Goal: Information Seeking & Learning: Learn about a topic

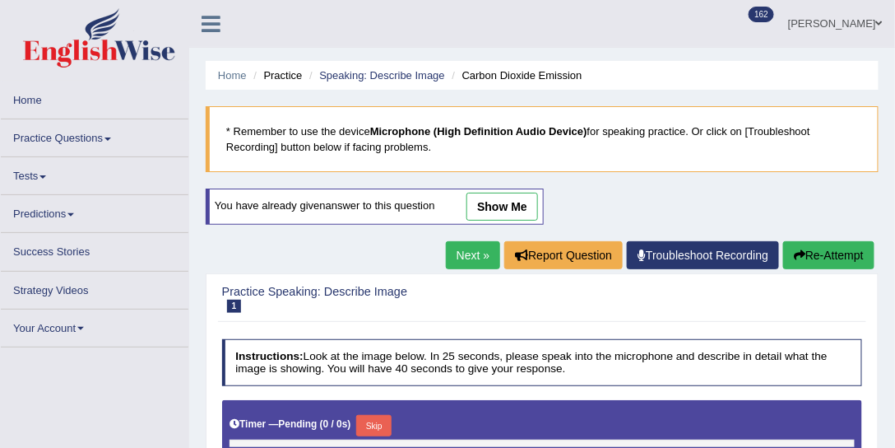
click at [485, 201] on link "show me" at bounding box center [502, 207] width 72 height 28
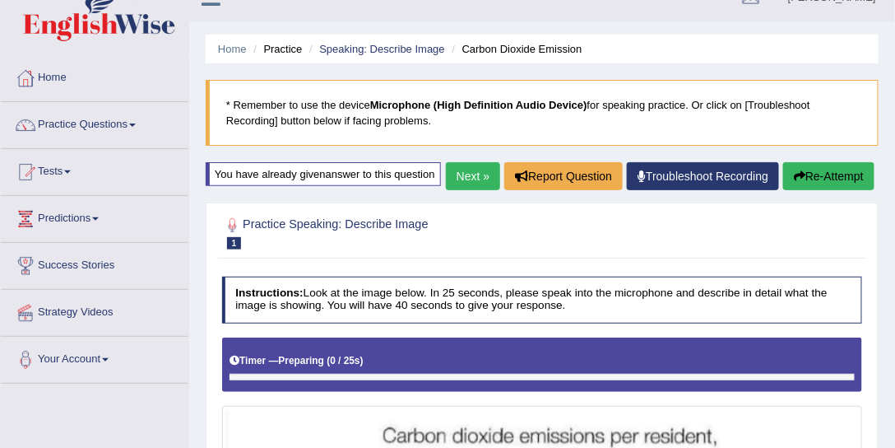
scroll to position [21, 0]
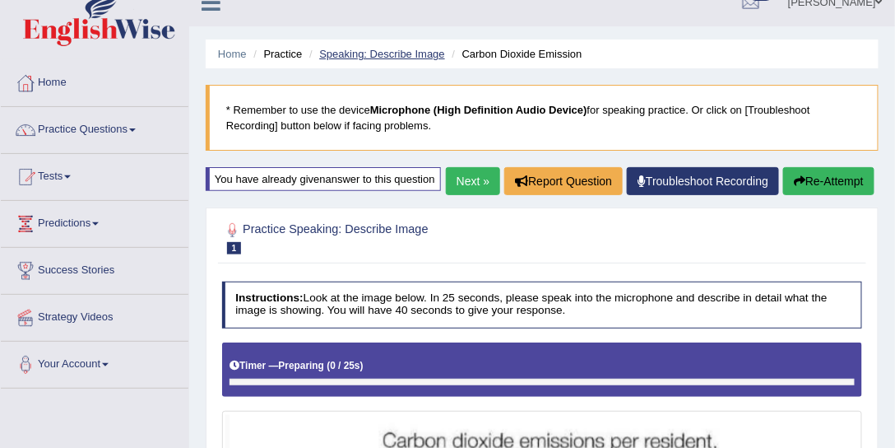
click at [410, 49] on link "Speaking: Describe Image" at bounding box center [381, 54] width 125 height 12
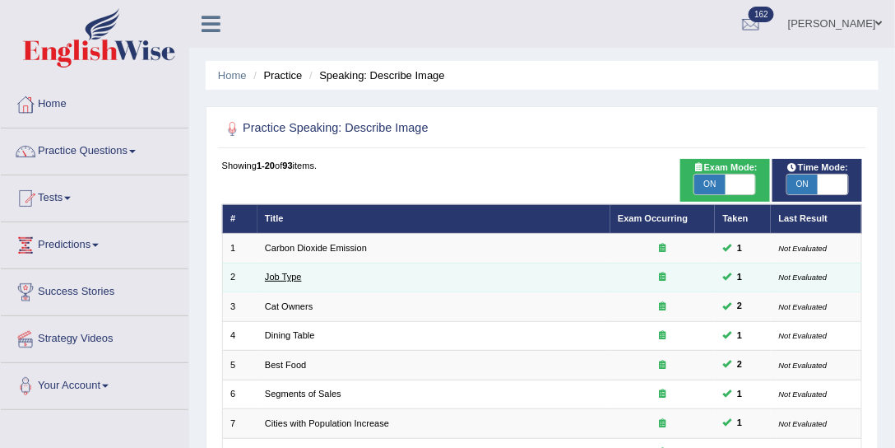
click at [291, 273] on link "Job Type" at bounding box center [283, 277] width 37 height 10
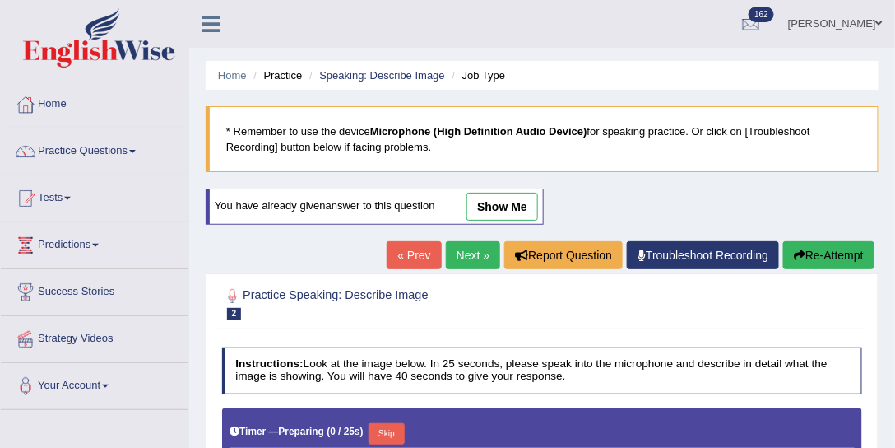
click at [495, 205] on link "show me" at bounding box center [502, 207] width 72 height 28
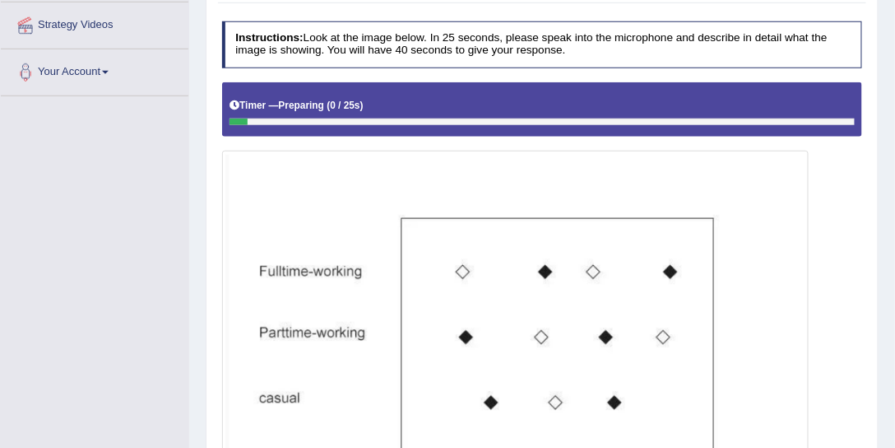
scroll to position [63, 0]
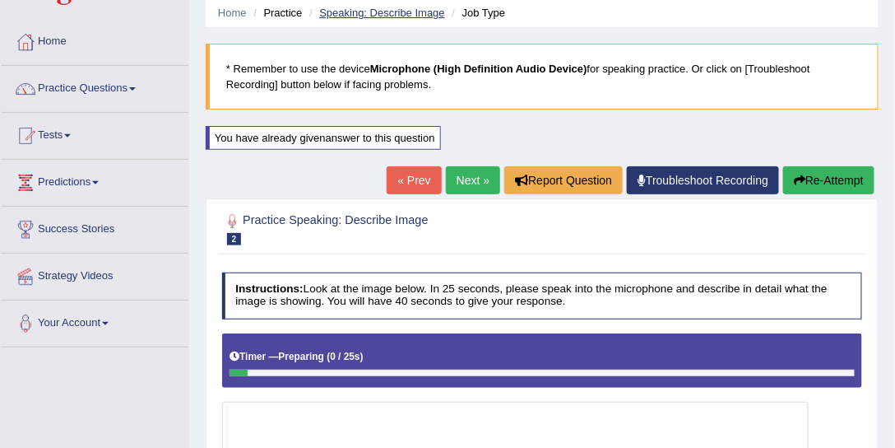
click at [372, 12] on link "Speaking: Describe Image" at bounding box center [381, 13] width 125 height 12
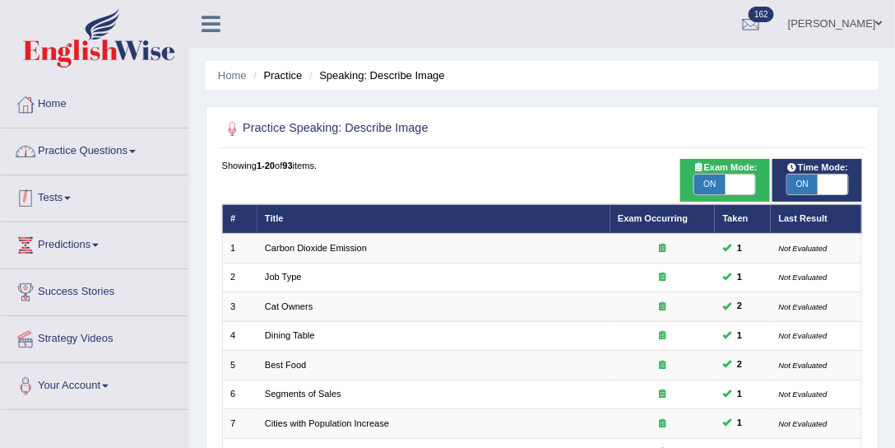
click at [118, 156] on link "Practice Questions" at bounding box center [95, 148] width 188 height 41
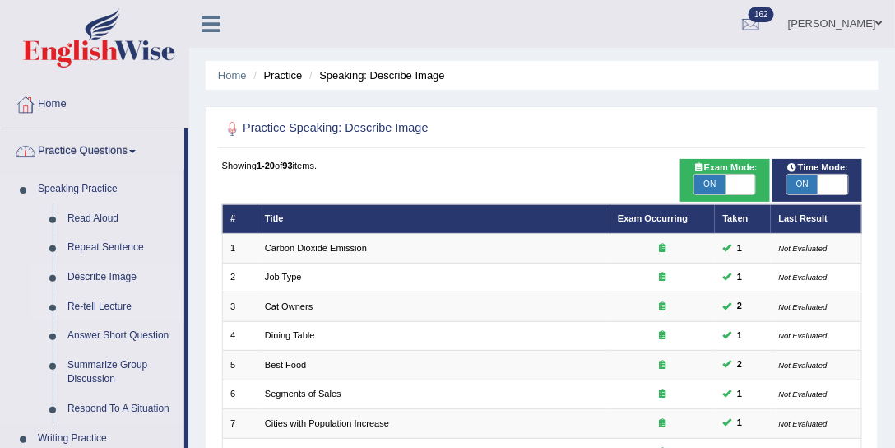
click at [109, 305] on link "Re-tell Lecture" at bounding box center [122, 307] width 124 height 30
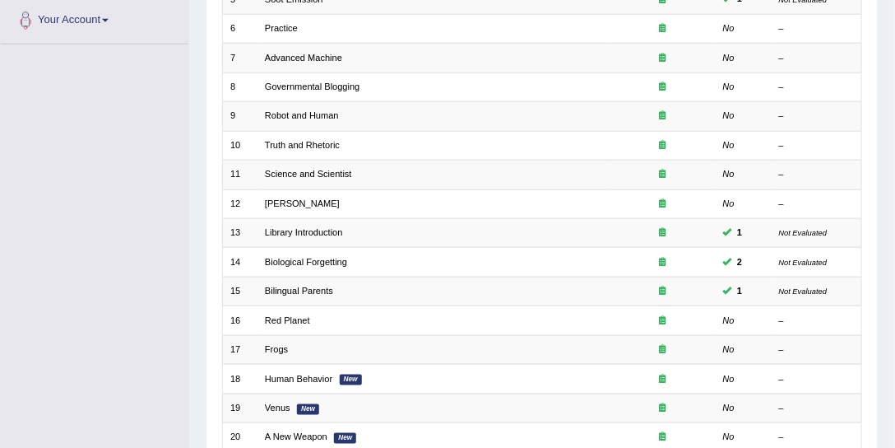
scroll to position [118, 0]
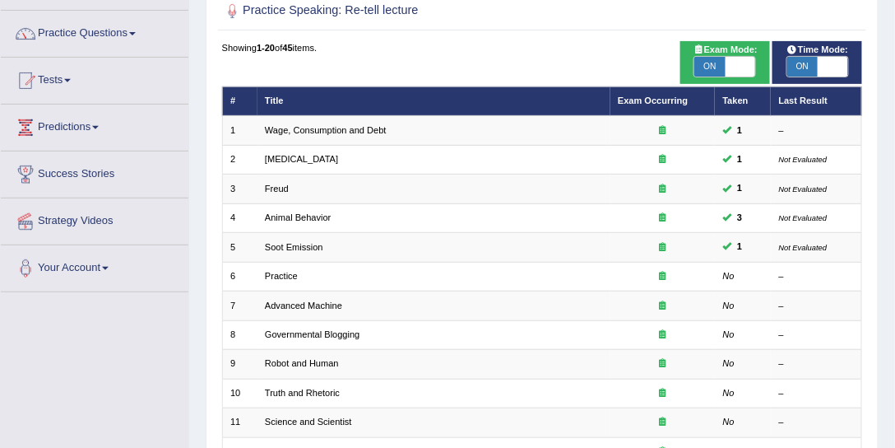
click at [712, 63] on span "ON" at bounding box center [709, 67] width 30 height 20
checkbox input "false"
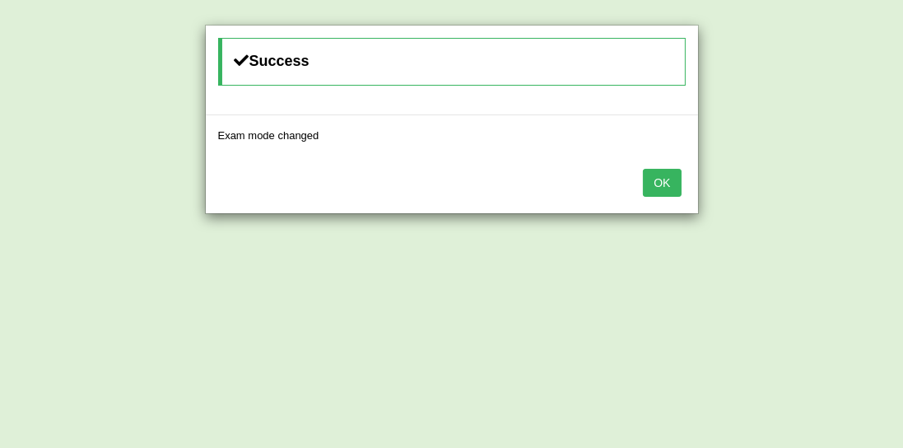
click at [661, 182] on button "OK" at bounding box center [662, 183] width 38 height 28
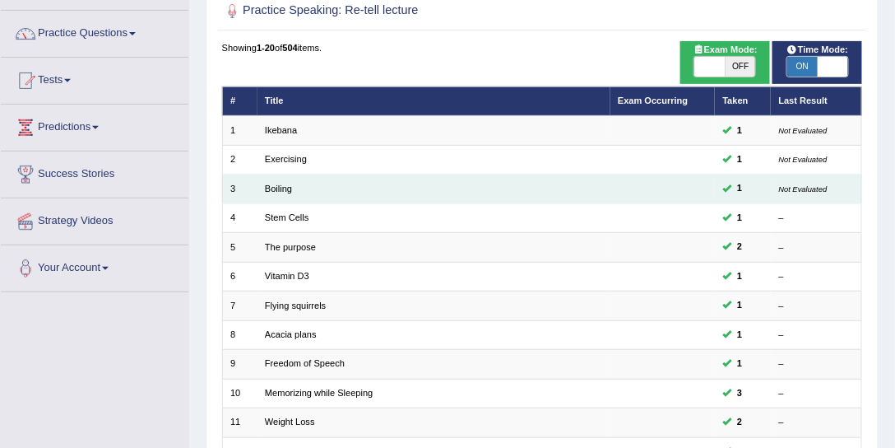
scroll to position [244, 0]
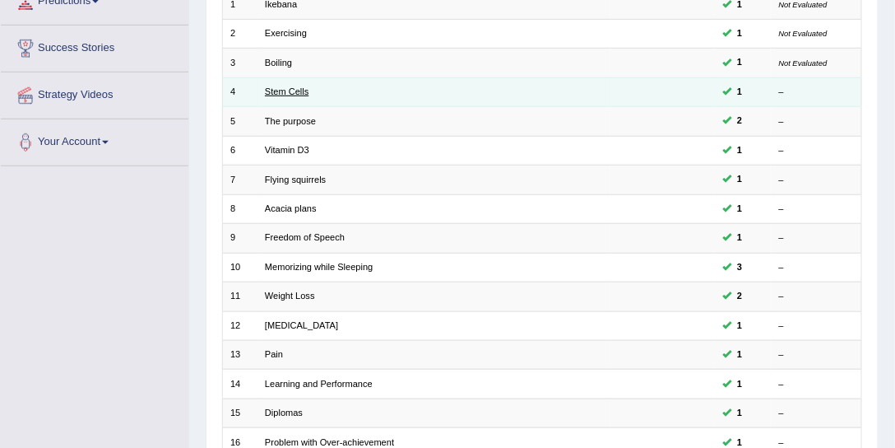
click at [290, 91] on link "Stem Cells" at bounding box center [287, 91] width 44 height 10
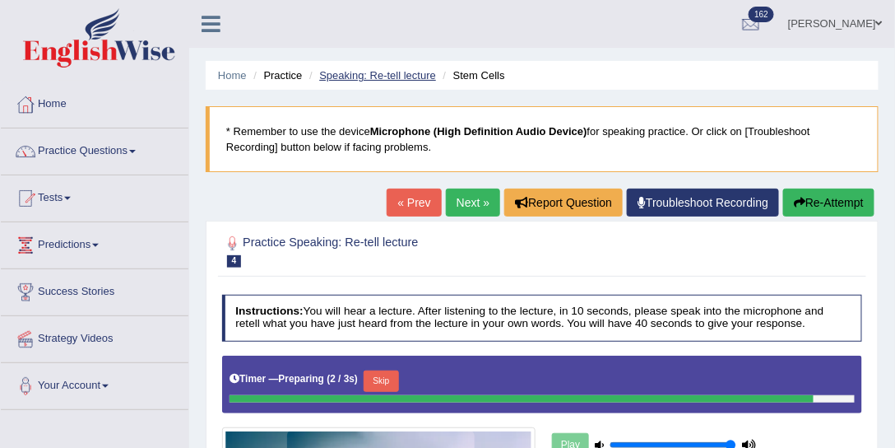
click at [393, 77] on link "Speaking: Re-tell lecture" at bounding box center [377, 75] width 117 height 12
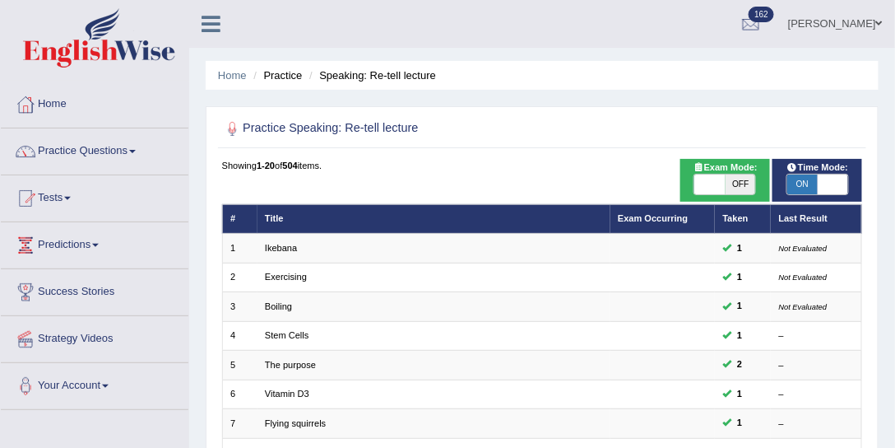
click at [752, 185] on span "OFF" at bounding box center [741, 184] width 30 height 20
checkbox input "true"
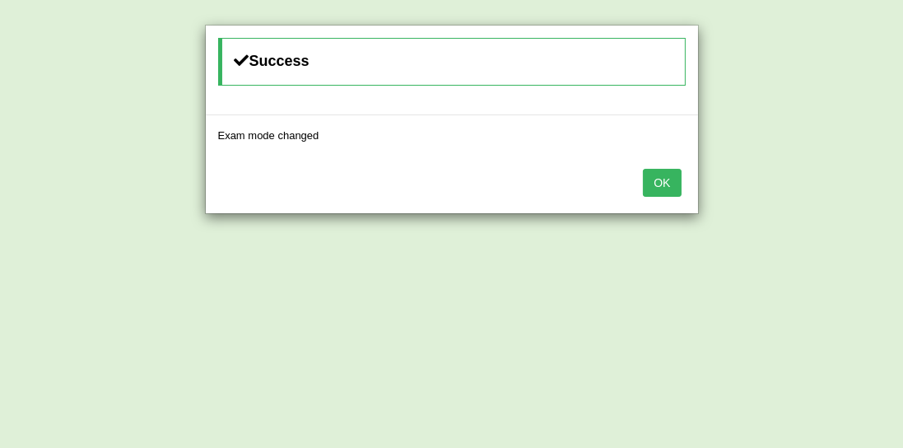
drag, startPoint x: 666, startPoint y: 185, endPoint x: 648, endPoint y: 181, distance: 17.8
click at [664, 184] on button "OK" at bounding box center [662, 183] width 38 height 28
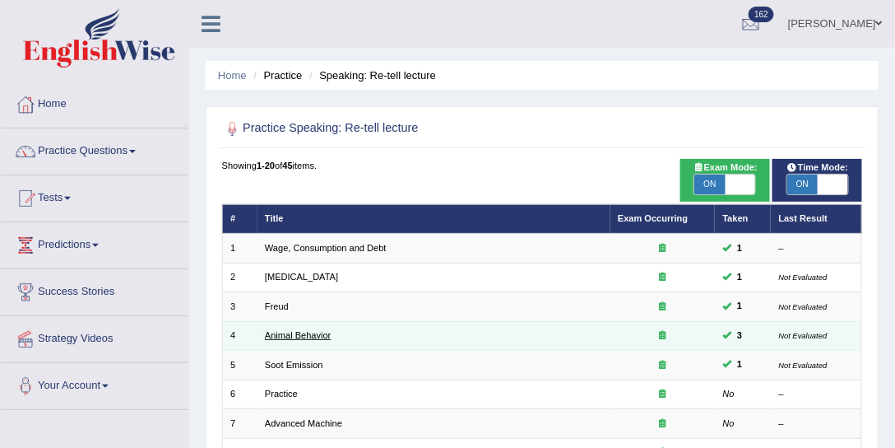
click at [292, 333] on link "Animal Behavior" at bounding box center [298, 335] width 66 height 10
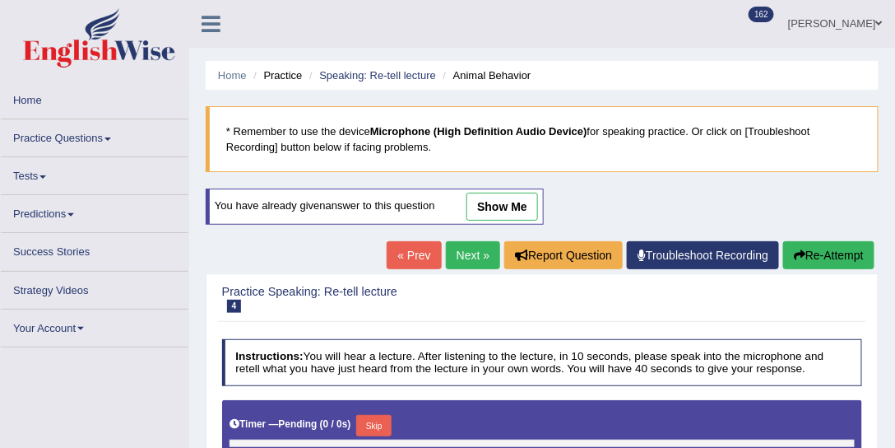
click at [490, 215] on link "show me" at bounding box center [502, 207] width 72 height 28
type input "1"
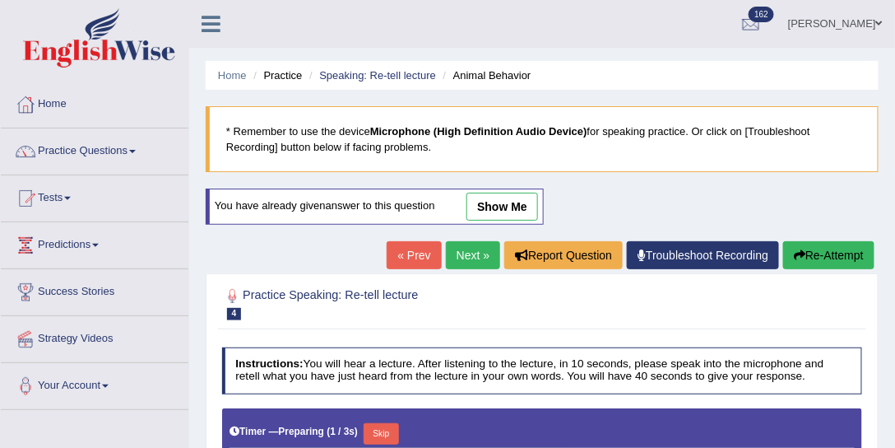
click at [495, 211] on link "show me" at bounding box center [502, 207] width 72 height 28
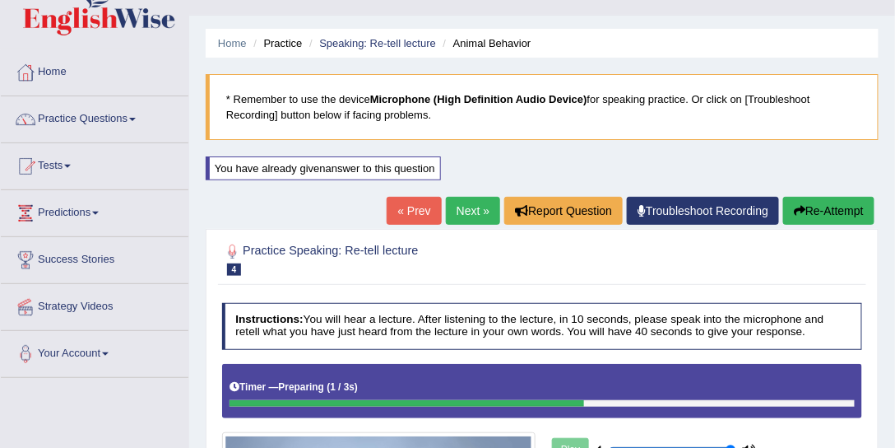
scroll to position [31, 0]
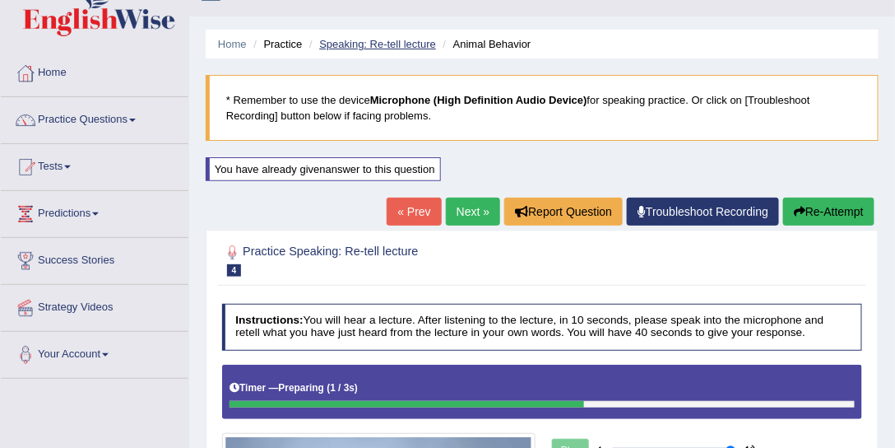
click at [399, 40] on link "Speaking: Re-tell lecture" at bounding box center [377, 44] width 117 height 12
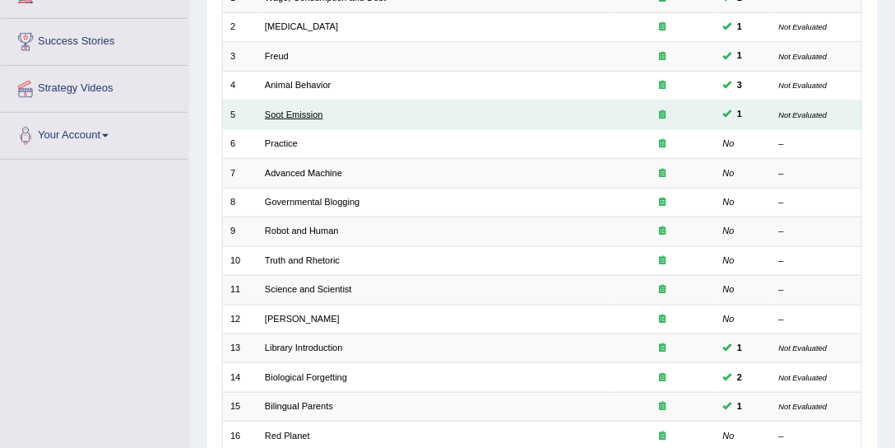
click at [304, 109] on link "Soot Emission" at bounding box center [294, 114] width 58 height 10
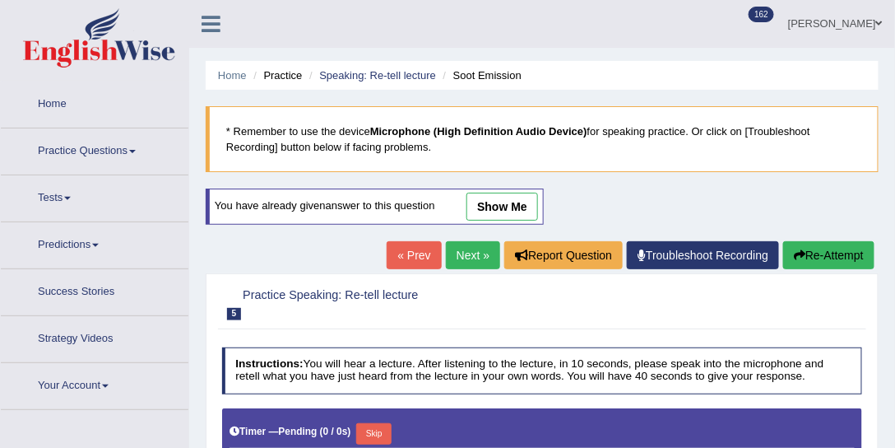
type input "1"
click at [499, 207] on link "show me" at bounding box center [502, 207] width 72 height 28
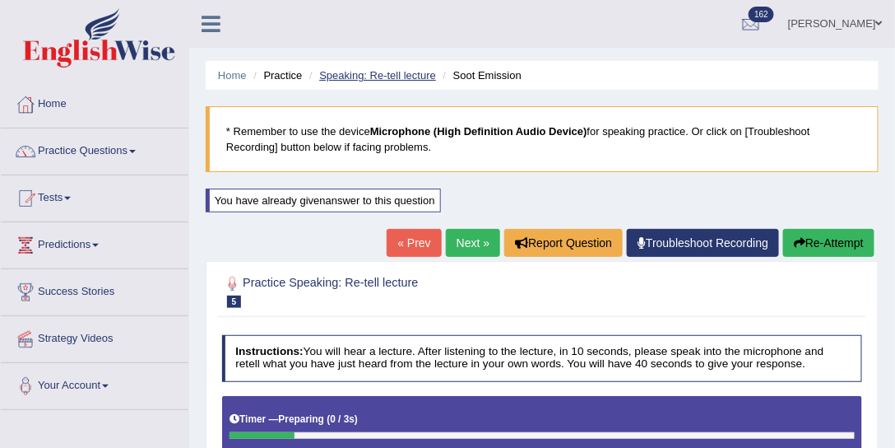
click at [360, 72] on link "Speaking: Re-tell lecture" at bounding box center [377, 75] width 117 height 12
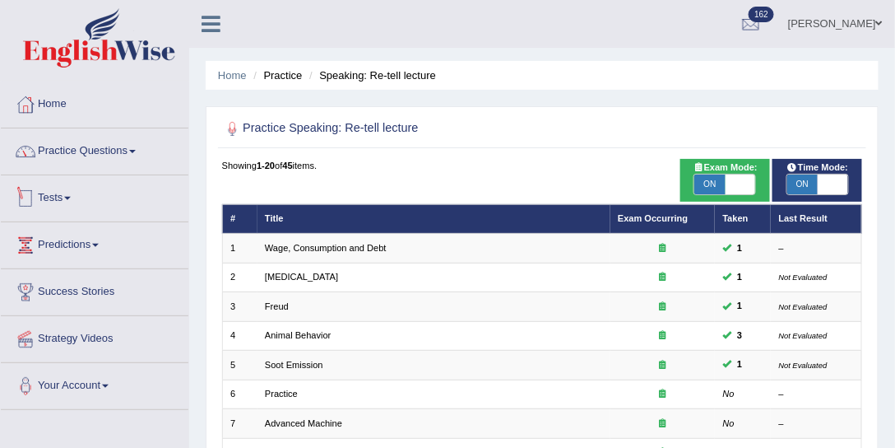
click at [97, 149] on link "Practice Questions" at bounding box center [95, 148] width 188 height 41
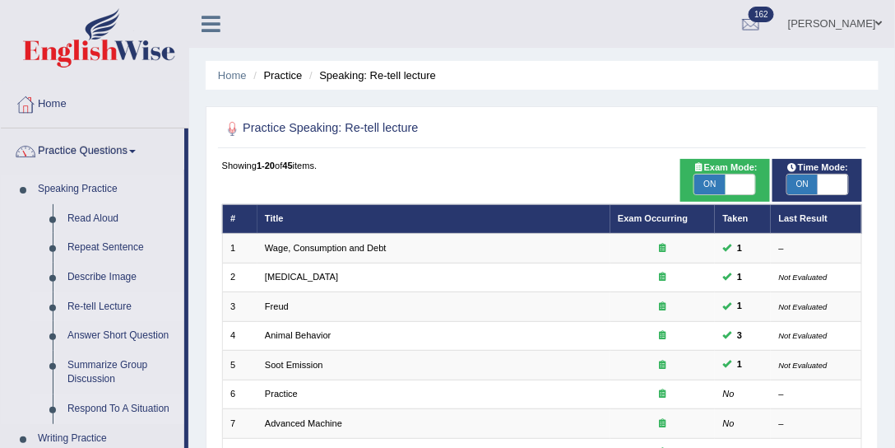
scroll to position [250, 0]
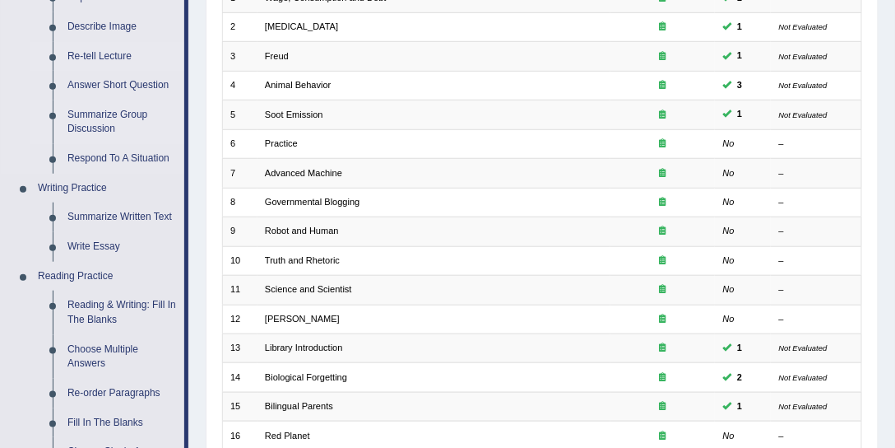
click at [109, 133] on link "Summarize Group Discussion" at bounding box center [122, 122] width 124 height 44
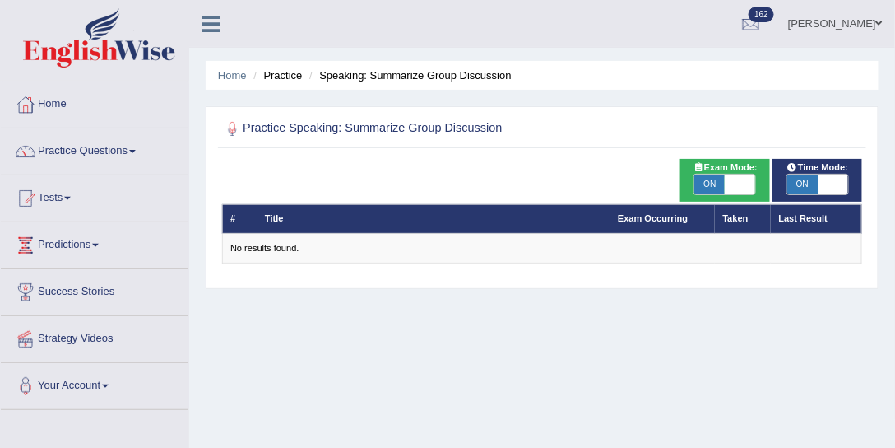
click at [706, 188] on span "ON" at bounding box center [709, 184] width 30 height 20
checkbox input "false"
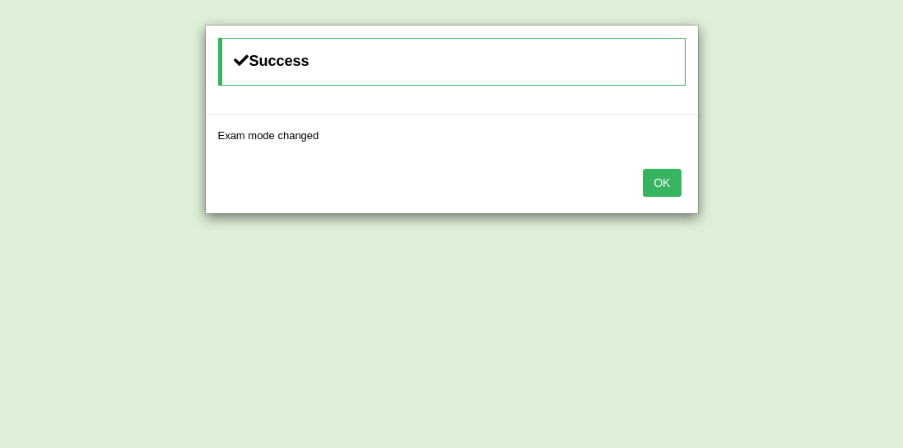
click at [656, 177] on button "OK" at bounding box center [662, 183] width 38 height 28
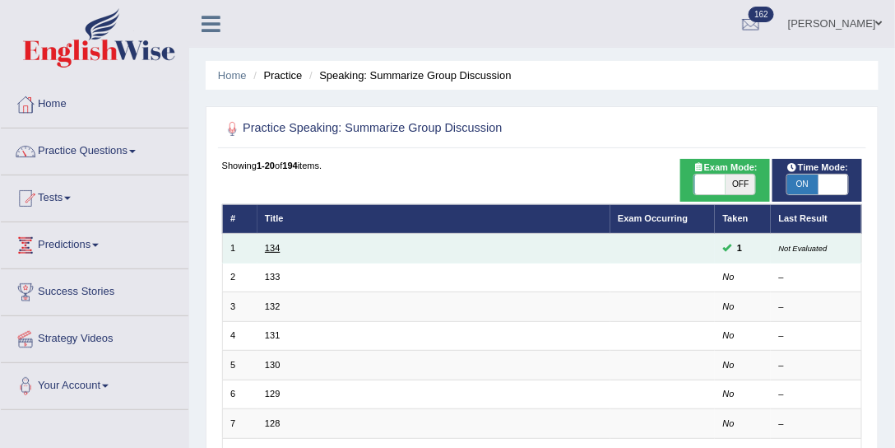
click at [273, 244] on link "134" at bounding box center [272, 248] width 15 height 10
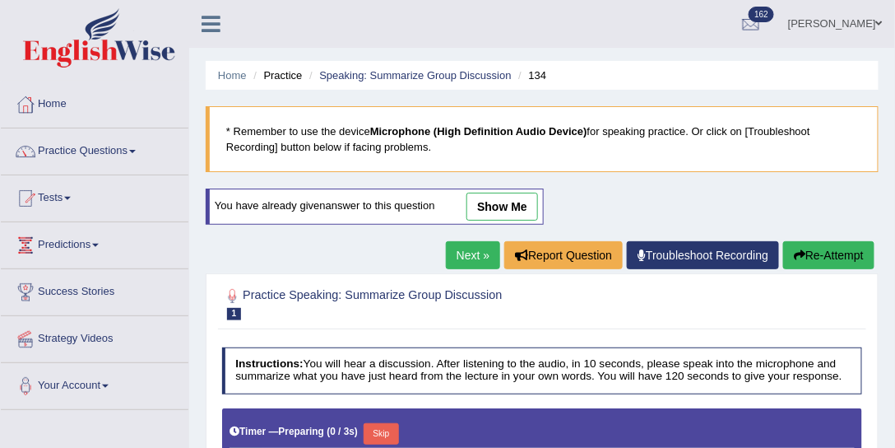
click at [502, 202] on link "show me" at bounding box center [502, 207] width 72 height 28
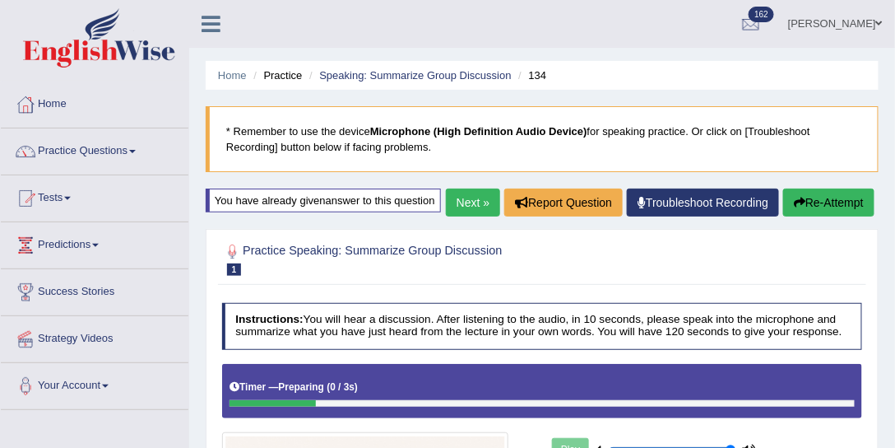
click at [215, 21] on icon at bounding box center [211, 23] width 19 height 21
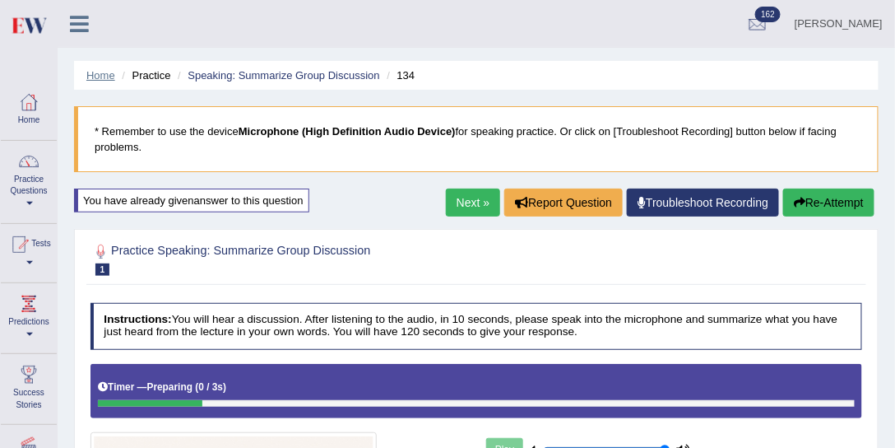
click at [102, 74] on link "Home" at bounding box center [100, 75] width 29 height 12
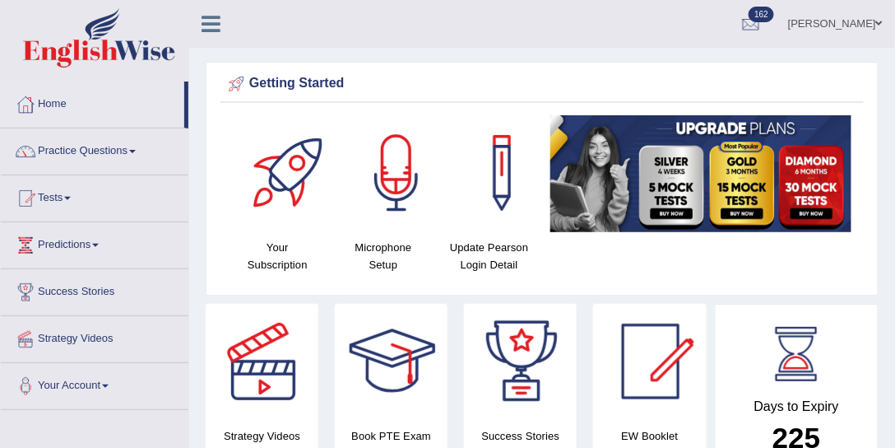
click at [853, 30] on link "[PERSON_NAME]" at bounding box center [835, 21] width 119 height 43
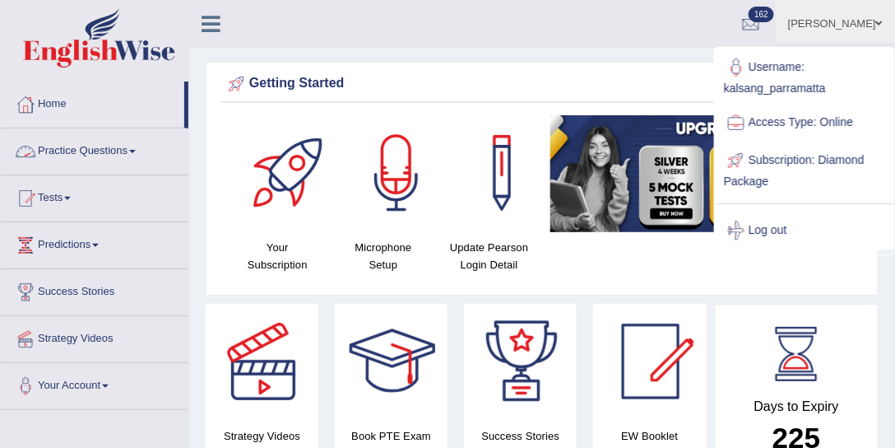
click at [86, 151] on link "Practice Questions" at bounding box center [95, 148] width 188 height 41
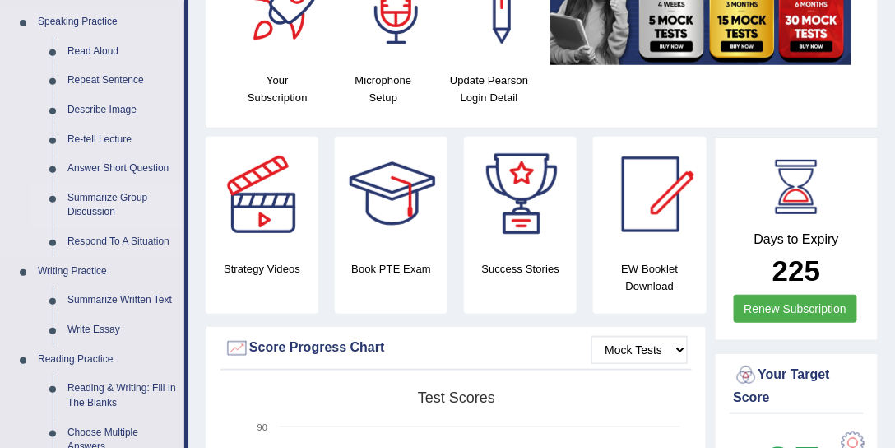
scroll to position [250, 0]
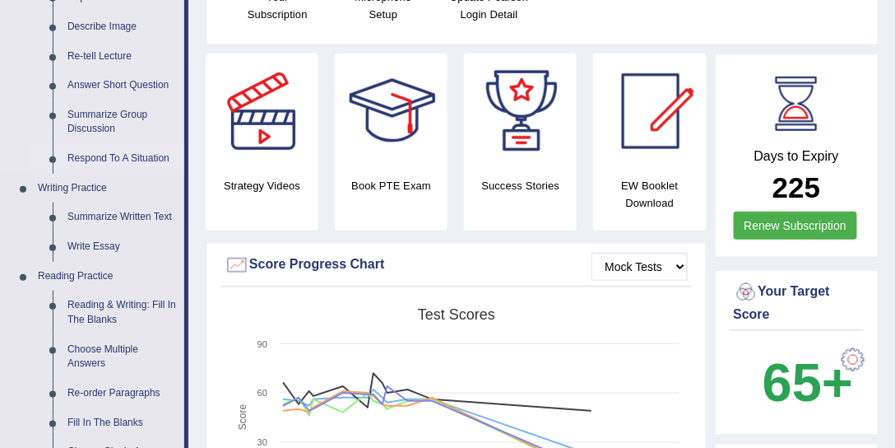
click at [118, 157] on link "Respond To A Situation" at bounding box center [122, 159] width 124 height 30
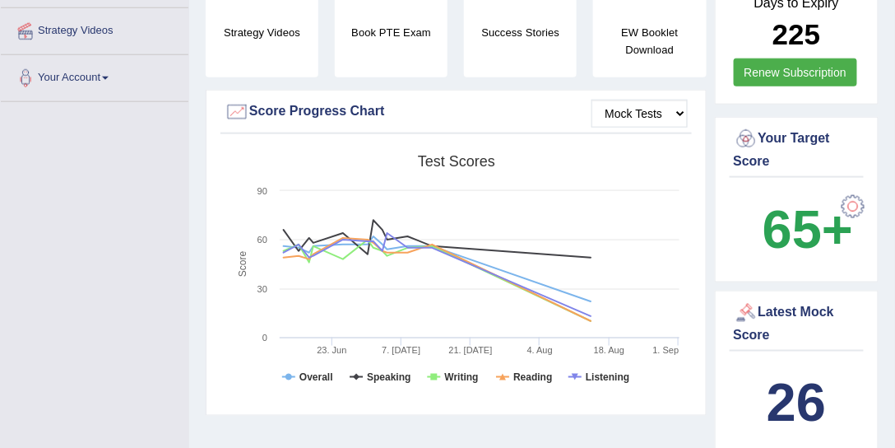
scroll to position [550, 0]
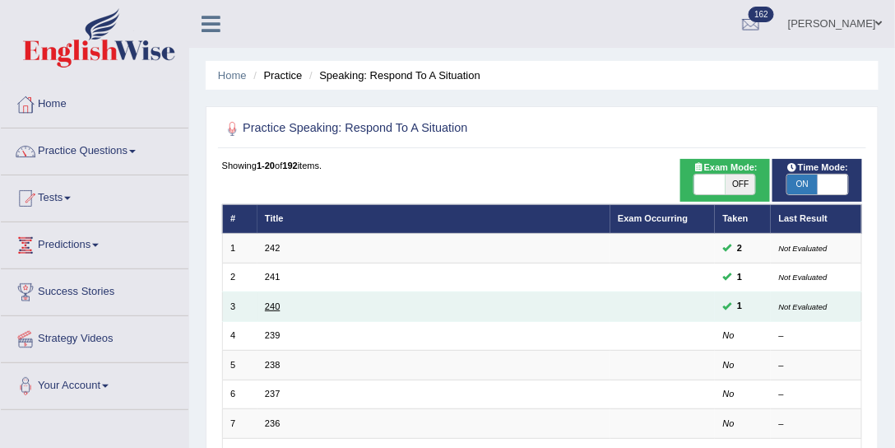
click at [276, 306] on link "240" at bounding box center [272, 306] width 15 height 10
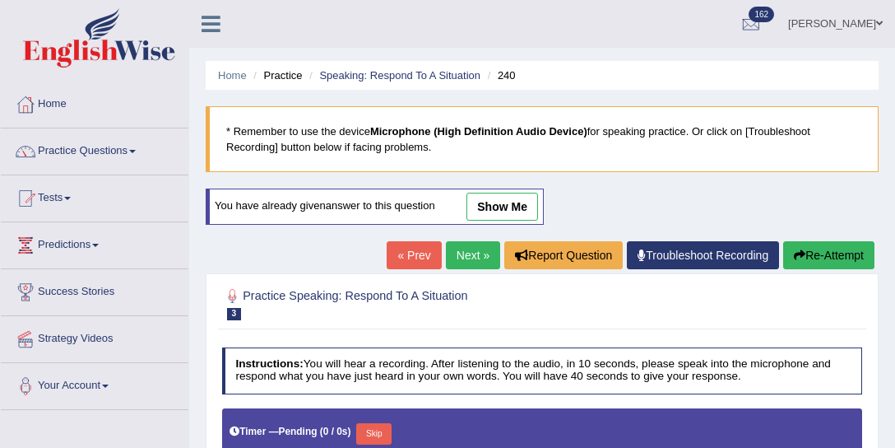
type input "1"
click at [520, 200] on link "show me" at bounding box center [502, 207] width 72 height 28
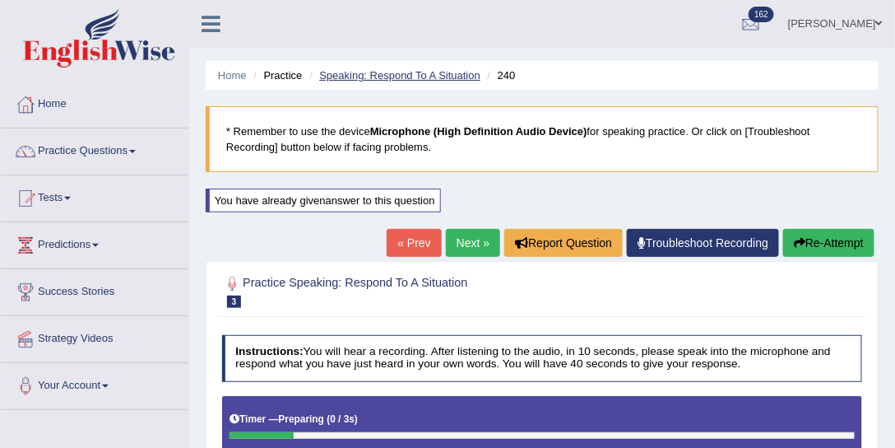
click at [419, 73] on link "Speaking: Respond To A Situation" at bounding box center [399, 75] width 161 height 12
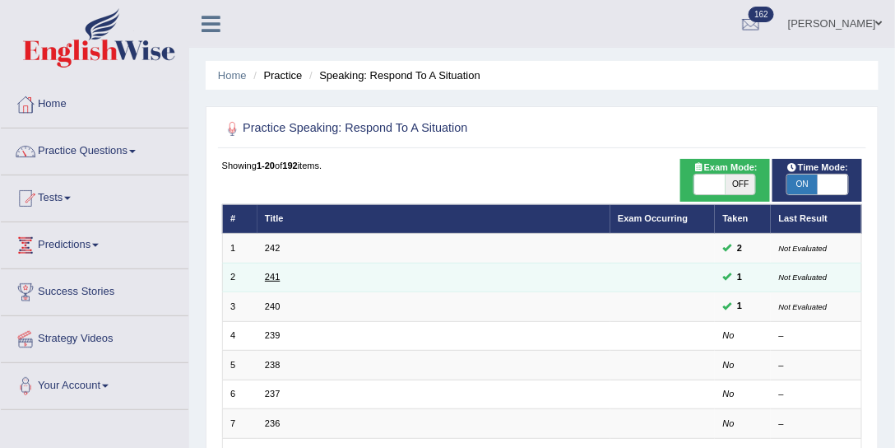
click at [270, 272] on link "241" at bounding box center [272, 277] width 15 height 10
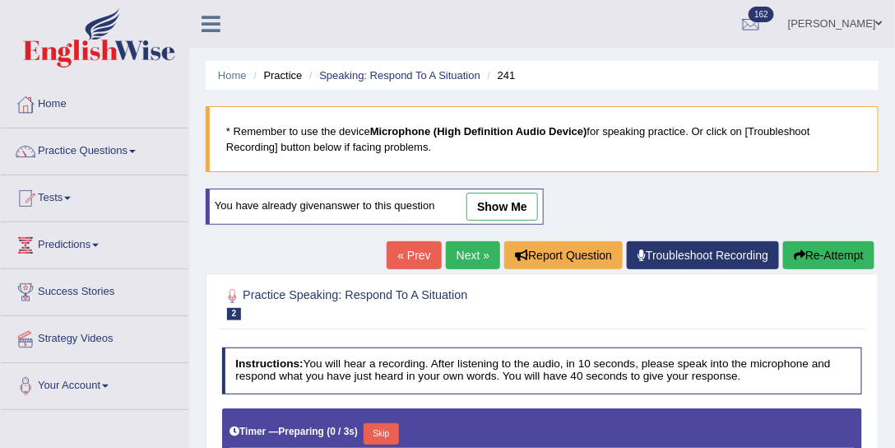
click at [518, 206] on link "show me" at bounding box center [502, 207] width 72 height 28
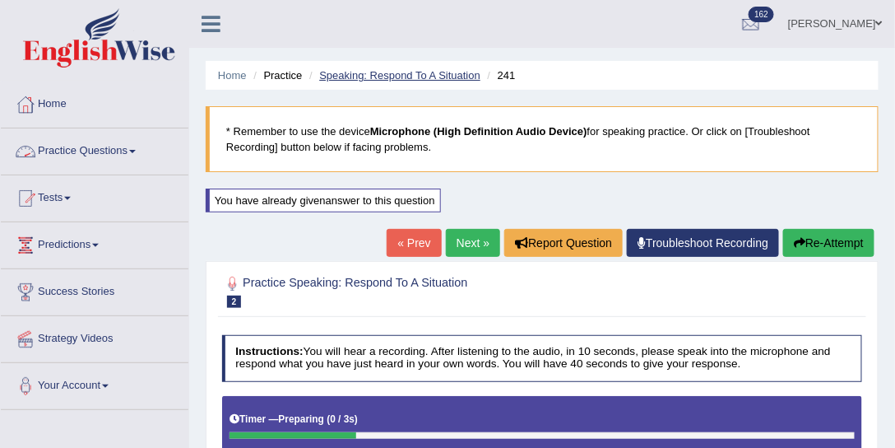
click at [371, 77] on link "Speaking: Respond To A Situation" at bounding box center [399, 75] width 161 height 12
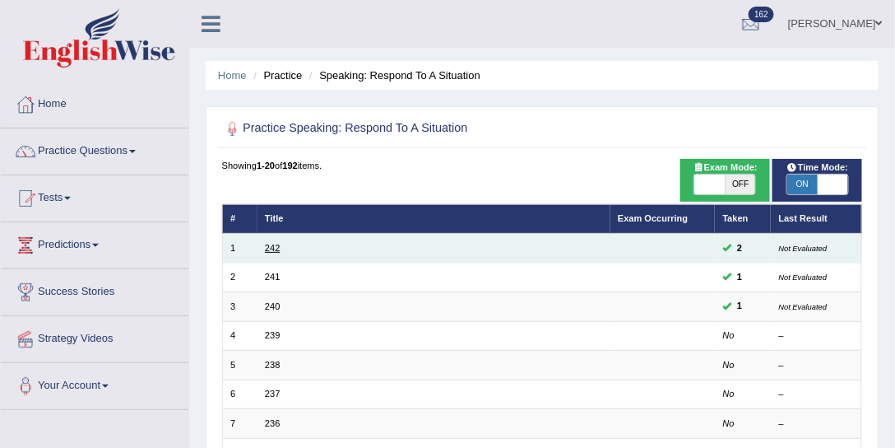
click at [269, 245] on link "242" at bounding box center [272, 248] width 15 height 10
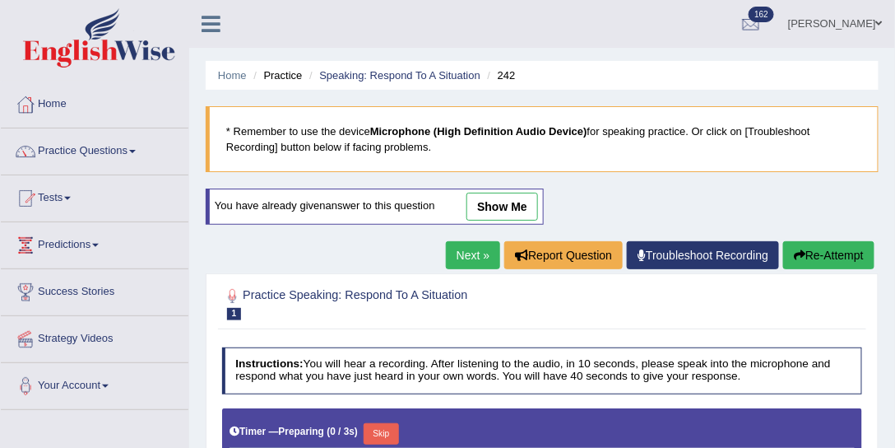
click at [508, 204] on link "show me" at bounding box center [502, 207] width 72 height 28
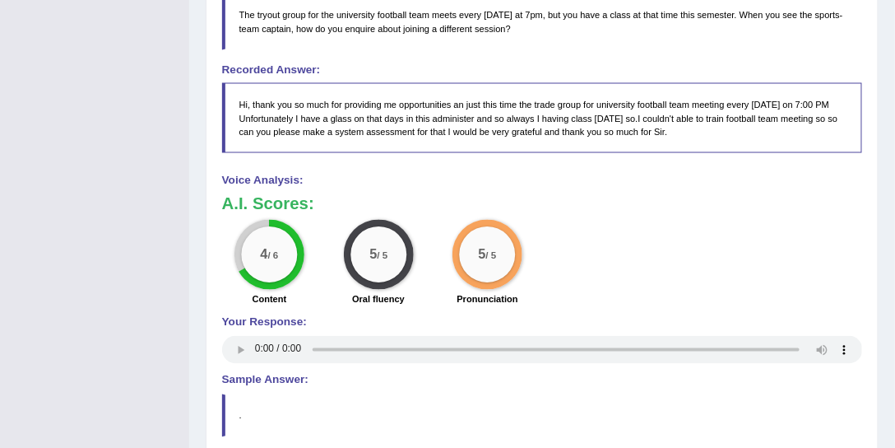
scroll to position [439, 0]
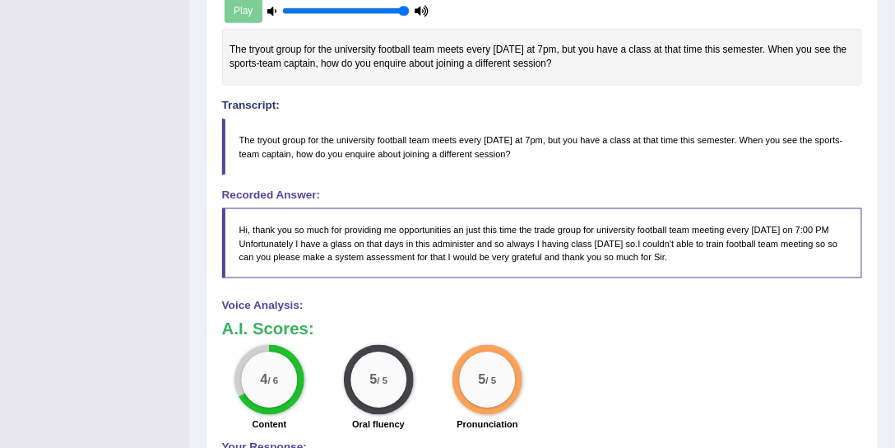
drag, startPoint x: 227, startPoint y: 74, endPoint x: 564, endPoint y: 92, distance: 337.8
click at [564, 86] on div "The tryout group for the university football team meets every Wednesday at 7pm,…" at bounding box center [542, 57] width 641 height 57
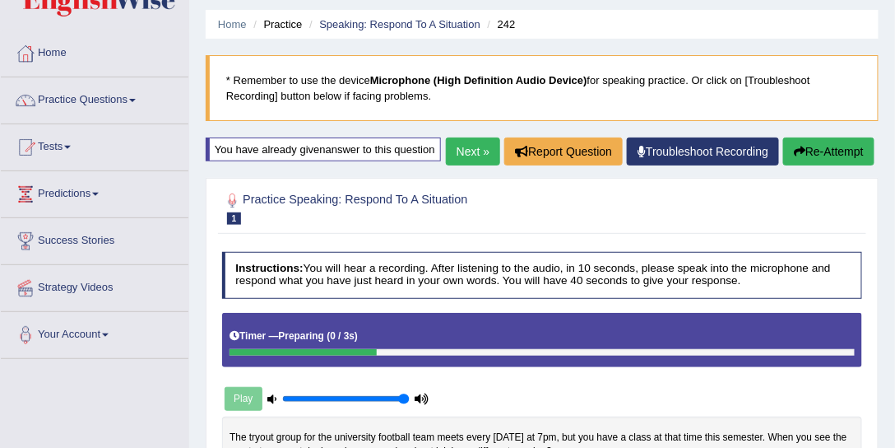
scroll to position [0, 0]
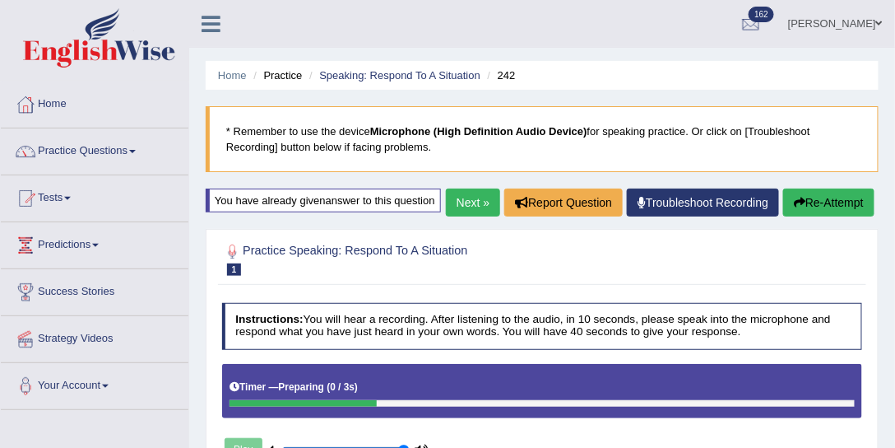
click at [365, 62] on ul "Home Practice Speaking: Respond To A Situation 242" at bounding box center [542, 75] width 673 height 29
click at [379, 78] on link "Speaking: Respond To A Situation" at bounding box center [399, 75] width 161 height 12
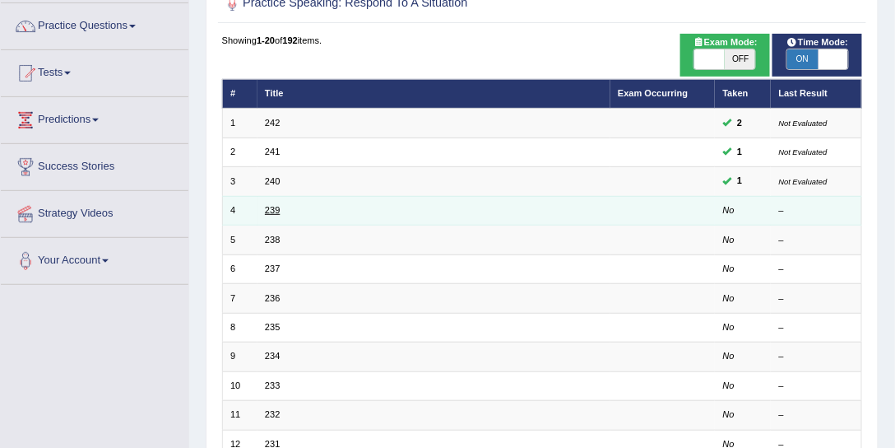
click at [270, 208] on link "239" at bounding box center [272, 210] width 15 height 10
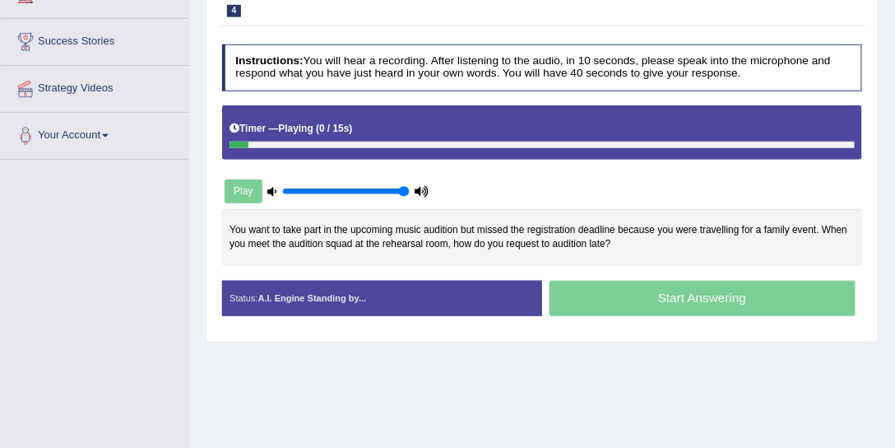
click at [267, 187] on icon at bounding box center [271, 191] width 9 height 9
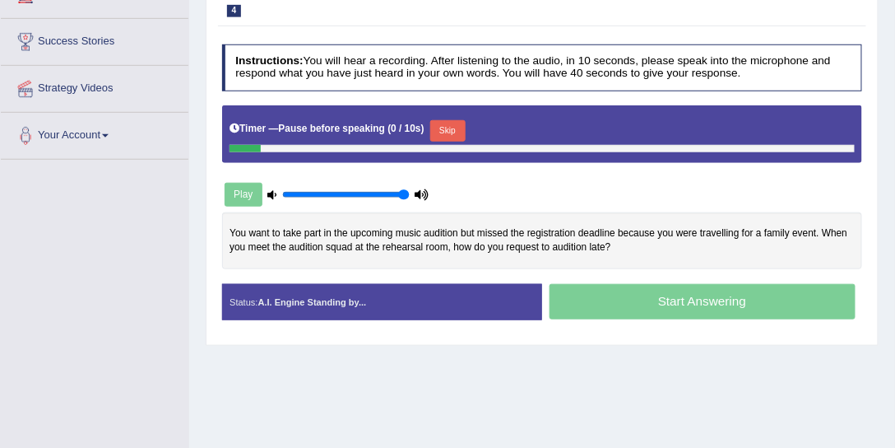
click at [657, 288] on div "Start Answering" at bounding box center [702, 303] width 320 height 39
click at [447, 127] on button "Skip" at bounding box center [447, 130] width 35 height 21
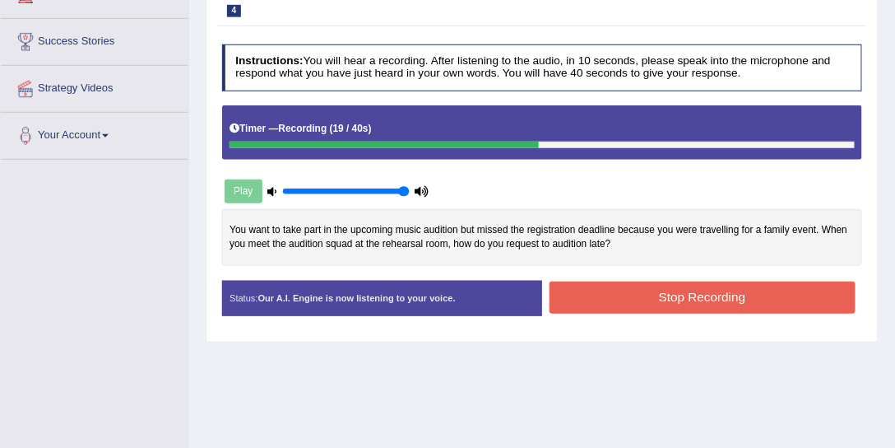
click at [623, 288] on button "Stop Recording" at bounding box center [703, 297] width 306 height 32
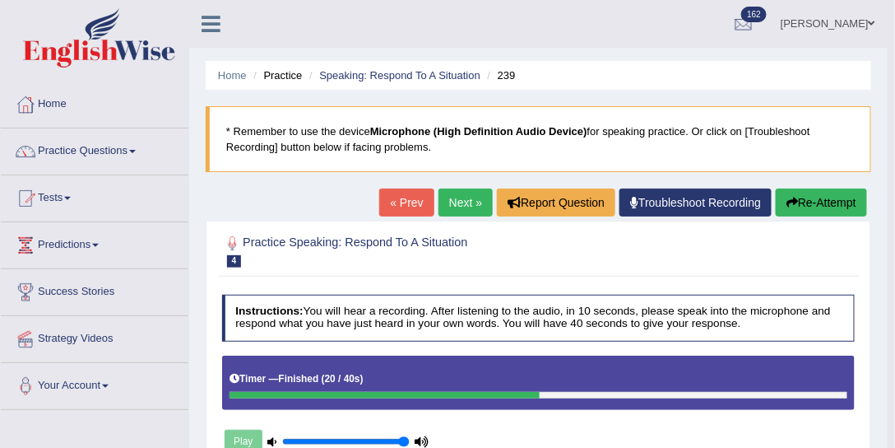
click at [840, 23] on link "Kalsang Dolker" at bounding box center [827, 21] width 119 height 43
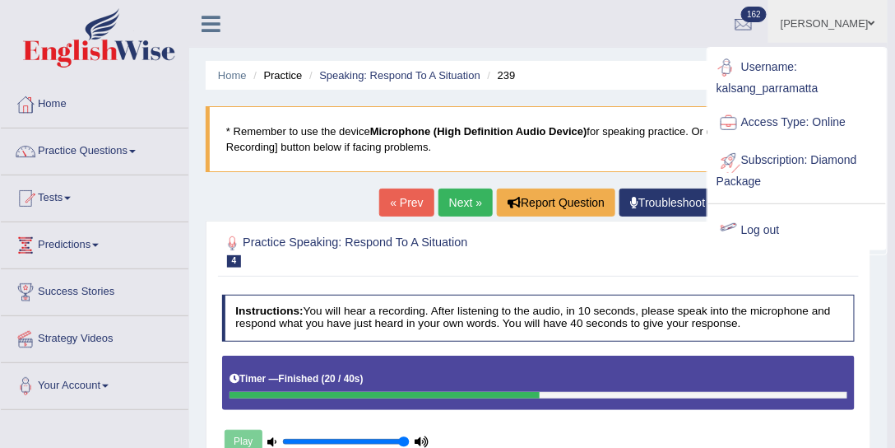
click at [754, 229] on link "Log out" at bounding box center [797, 230] width 178 height 38
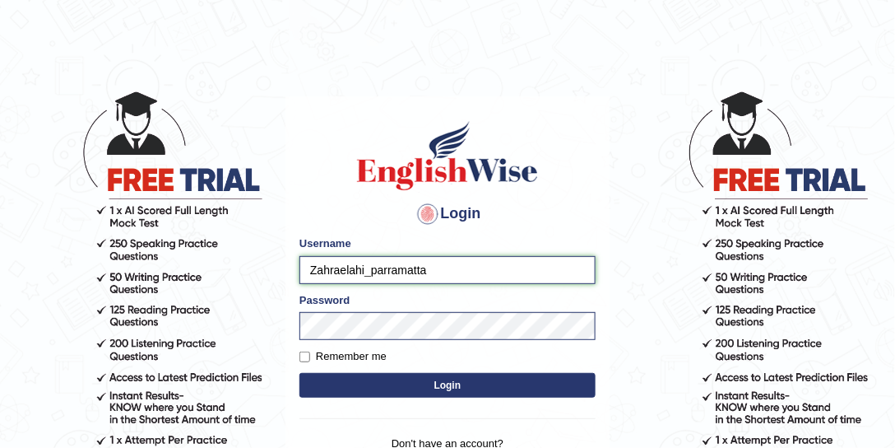
drag, startPoint x: 355, startPoint y: 270, endPoint x: 300, endPoint y: 271, distance: 55.1
click at [300, 271] on input "Zahraelahi_parramatta" at bounding box center [447, 270] width 296 height 28
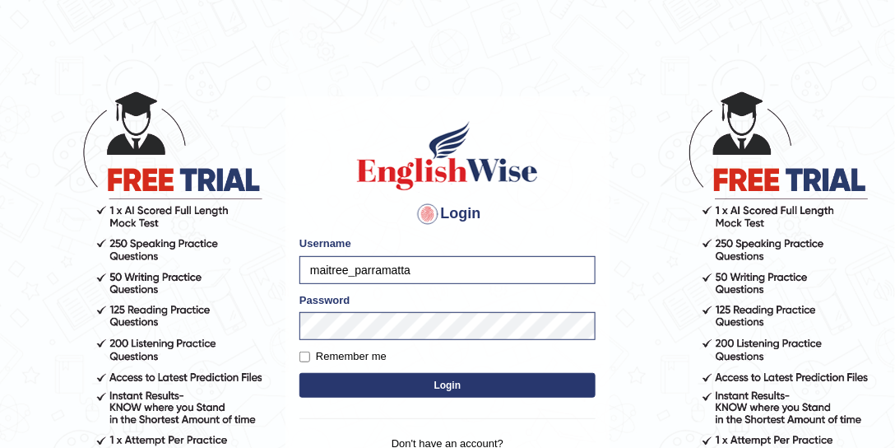
type input "maitree_parramatta"
click at [418, 378] on button "Login" at bounding box center [447, 385] width 296 height 25
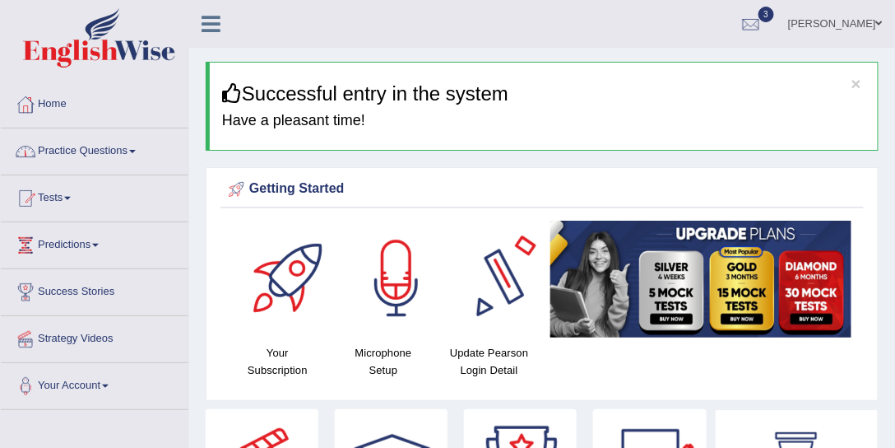
click at [135, 151] on span at bounding box center [132, 151] width 7 height 3
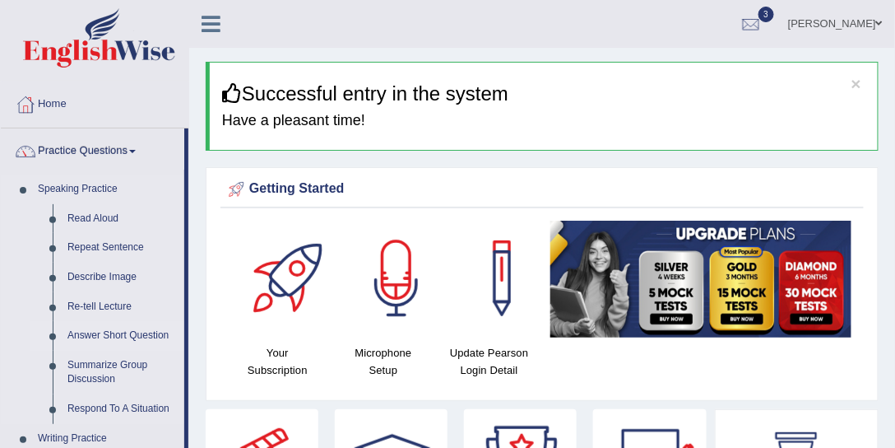
scroll to position [188, 0]
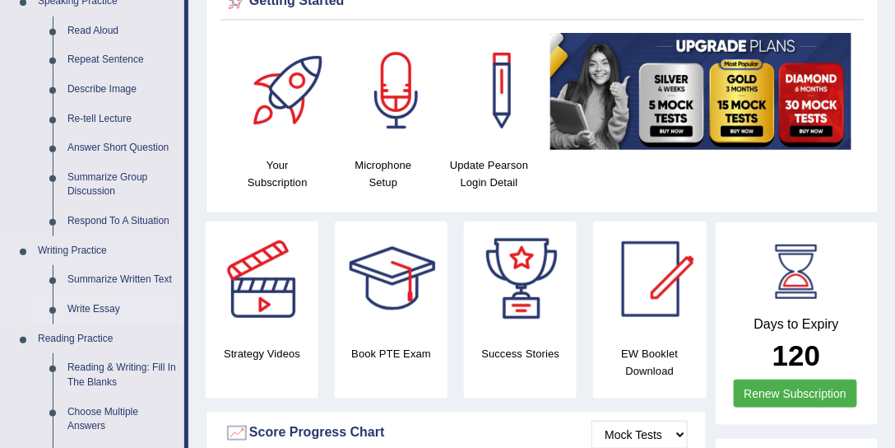
click at [107, 306] on link "Write Essay" at bounding box center [122, 310] width 124 height 30
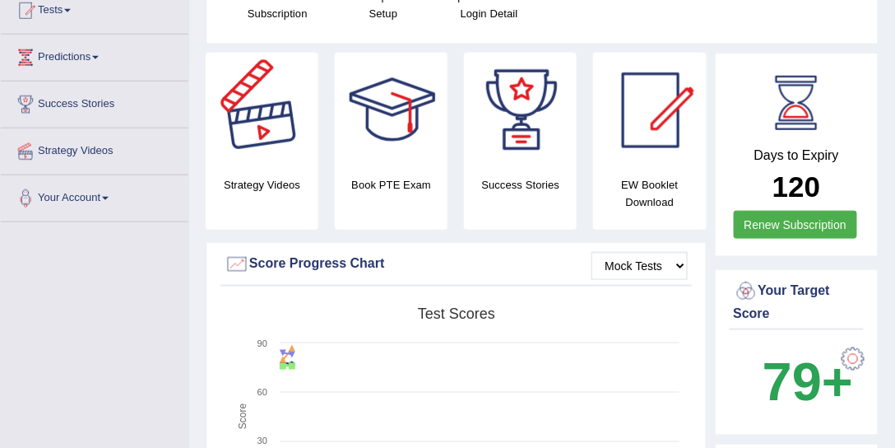
scroll to position [1063, 0]
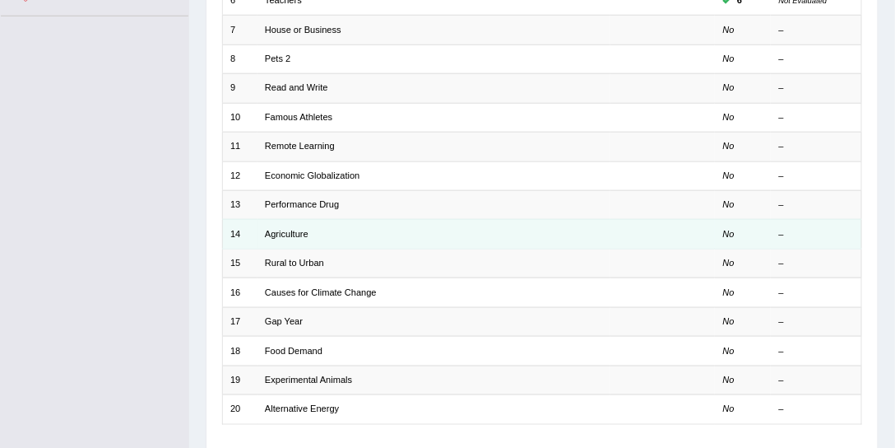
scroll to position [494, 0]
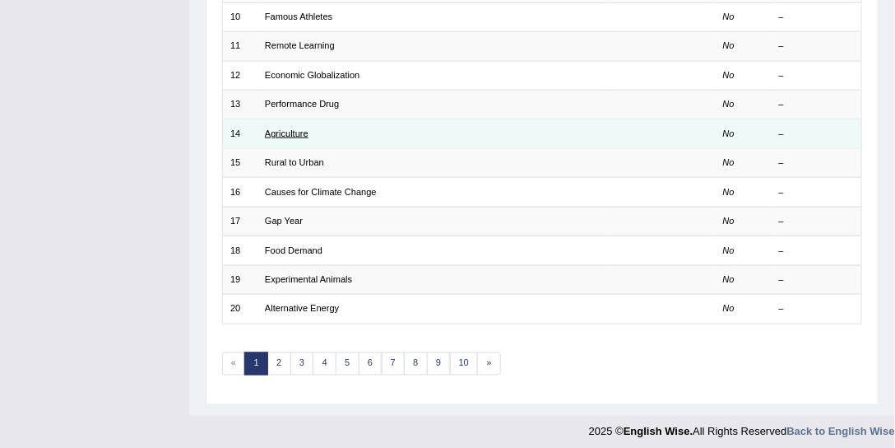
click at [295, 130] on link "Agriculture" at bounding box center [287, 133] width 44 height 10
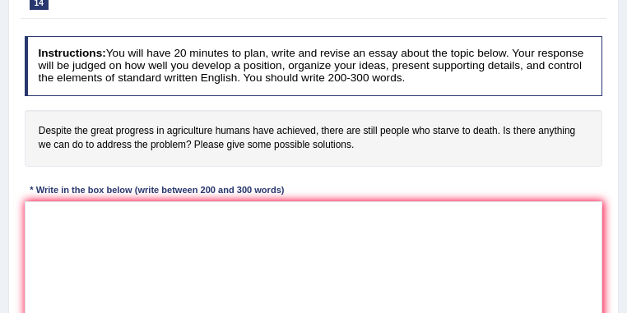
scroll to position [87, 0]
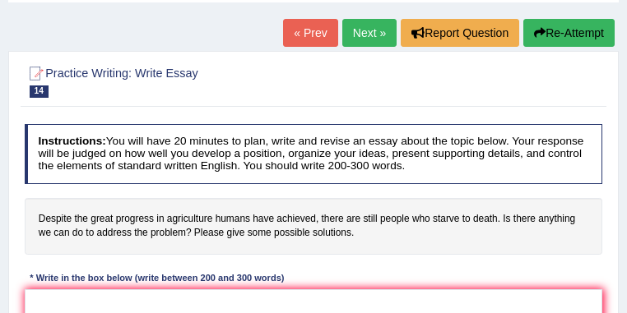
click at [364, 36] on link "Next »" at bounding box center [369, 33] width 54 height 28
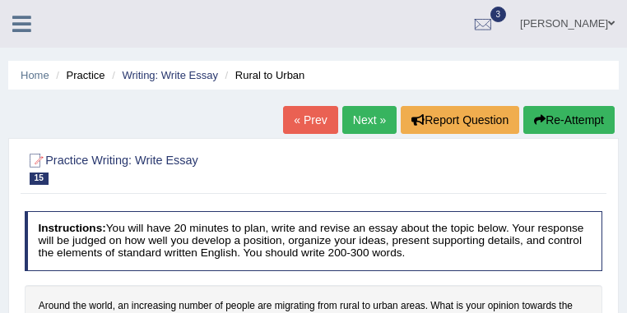
click at [367, 125] on link "Next »" at bounding box center [369, 120] width 54 height 28
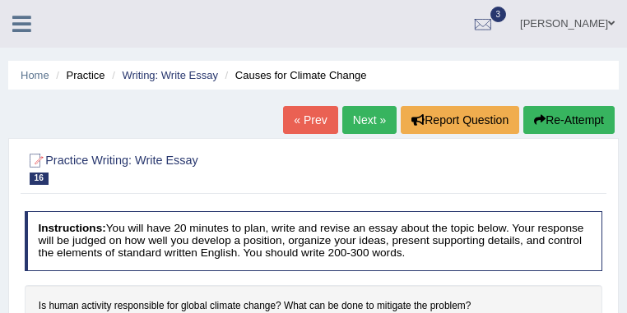
click at [366, 120] on link "Next »" at bounding box center [369, 120] width 54 height 28
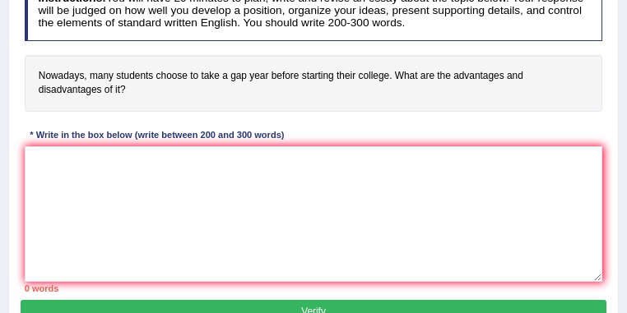
scroll to position [54, 0]
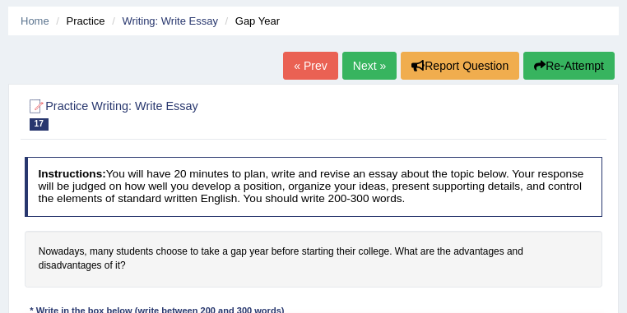
click at [354, 74] on link "Next »" at bounding box center [369, 66] width 54 height 28
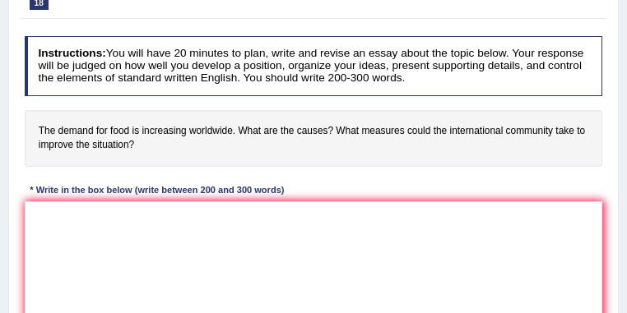
scroll to position [44, 0]
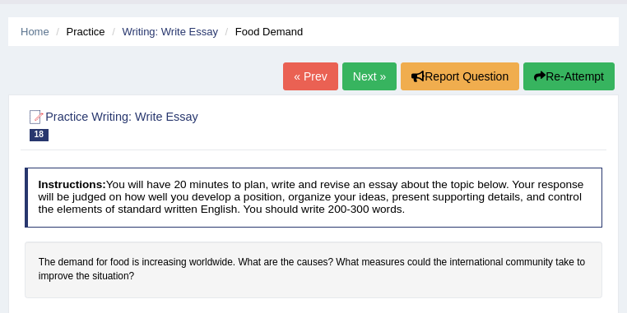
click at [370, 67] on link "Next »" at bounding box center [369, 77] width 54 height 28
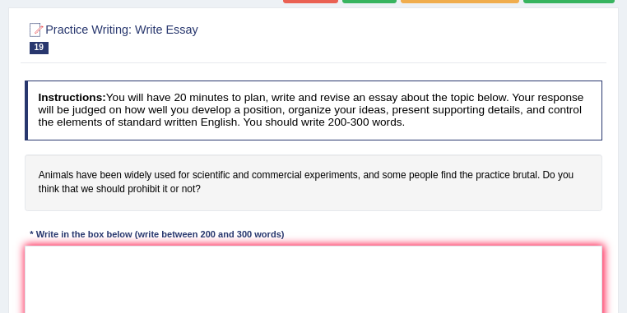
scroll to position [87, 0]
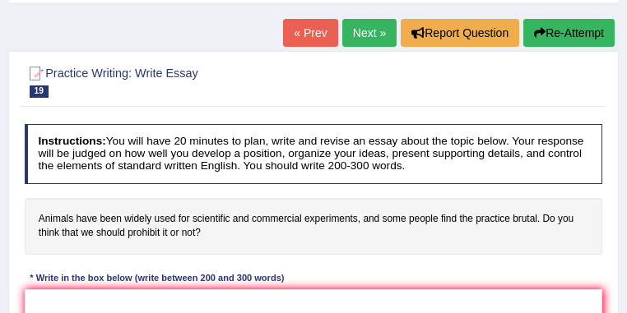
click at [359, 28] on link "Next »" at bounding box center [369, 33] width 54 height 28
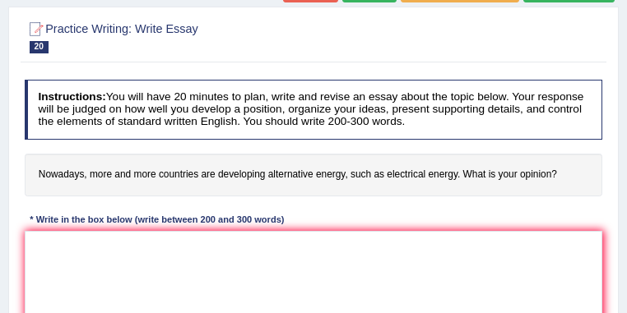
drag, startPoint x: 464, startPoint y: 174, endPoint x: 554, endPoint y: 174, distance: 89.7
click at [554, 174] on h4 "Nowadays, more and more countries are developing alternative energy, such as el…" at bounding box center [314, 175] width 578 height 43
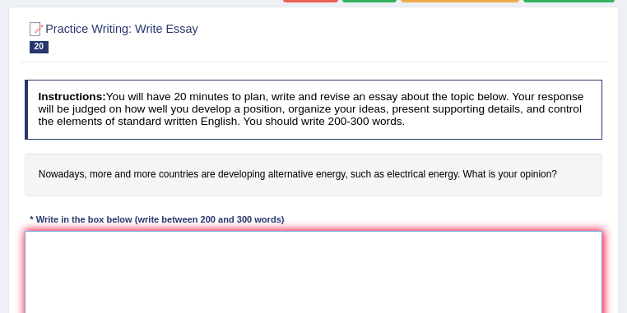
drag, startPoint x: 64, startPoint y: 255, endPoint x: 125, endPoint y: 237, distance: 63.5
click at [118, 242] on textarea at bounding box center [314, 299] width 578 height 136
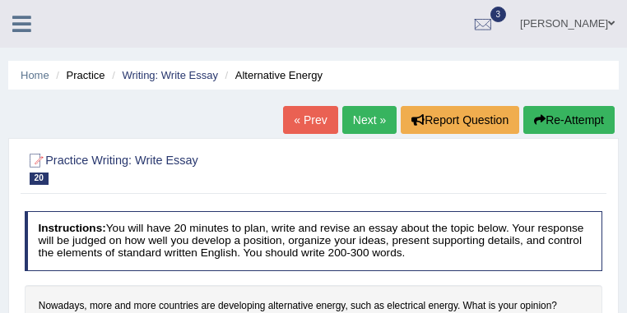
click at [365, 125] on link "Next »" at bounding box center [369, 120] width 54 height 28
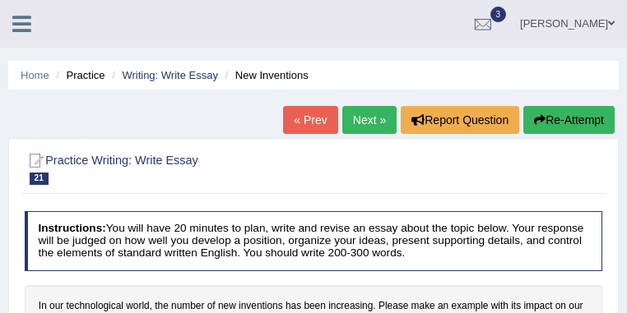
click at [349, 122] on link "Next »" at bounding box center [369, 120] width 54 height 28
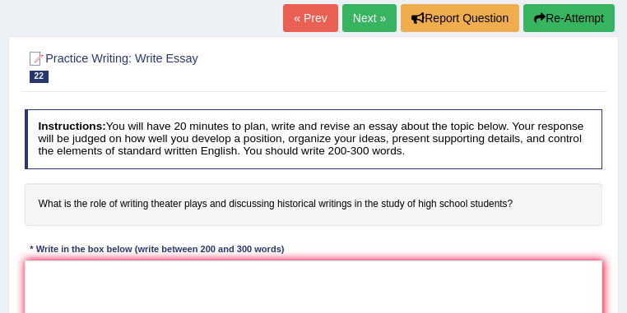
scroll to position [87, 0]
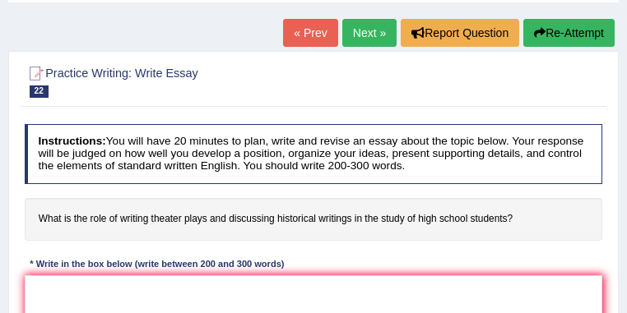
click at [352, 37] on link "Next »" at bounding box center [369, 33] width 54 height 28
click at [362, 29] on link "Next »" at bounding box center [369, 33] width 54 height 28
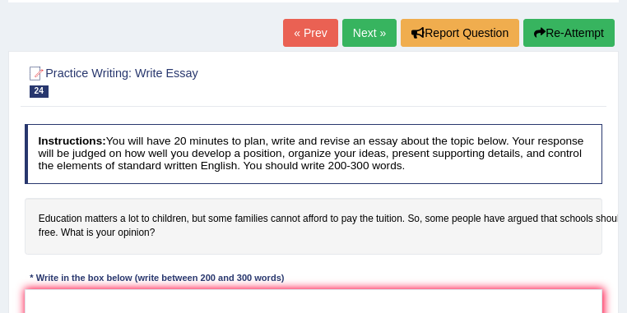
click at [366, 36] on link "Next »" at bounding box center [369, 33] width 54 height 28
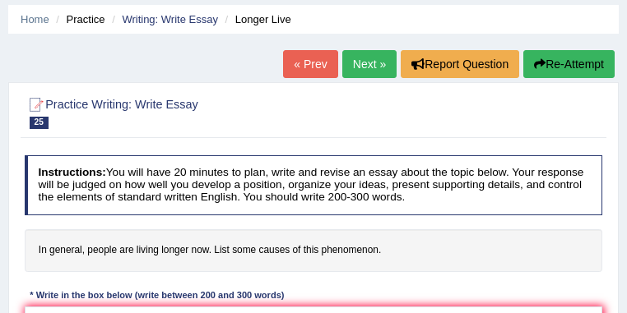
scroll to position [87, 0]
